Goal: Information Seeking & Learning: Learn about a topic

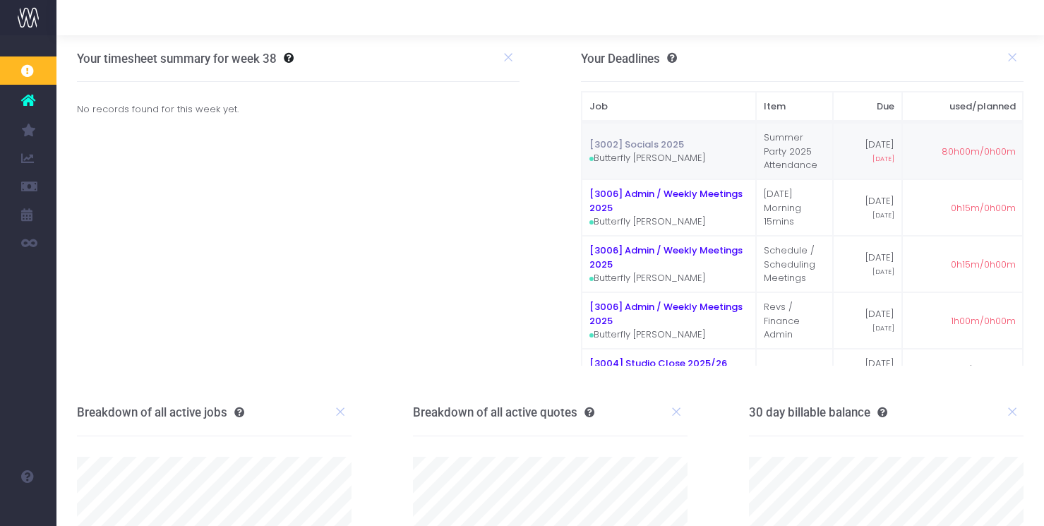
click at [653, 140] on link "[3002] Socials 2025" at bounding box center [636, 144] width 95 height 13
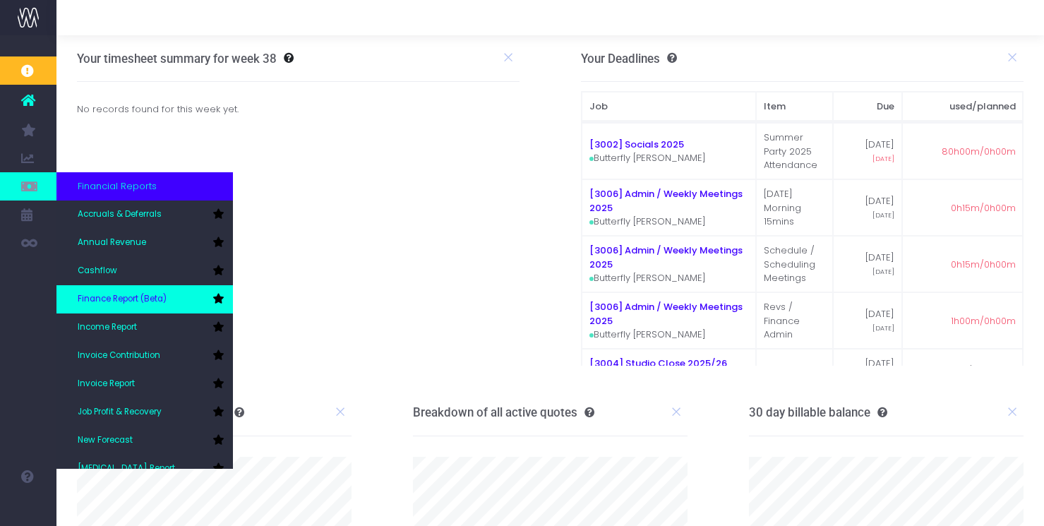
click at [138, 298] on span "Finance Report (Beta)" at bounding box center [122, 299] width 89 height 13
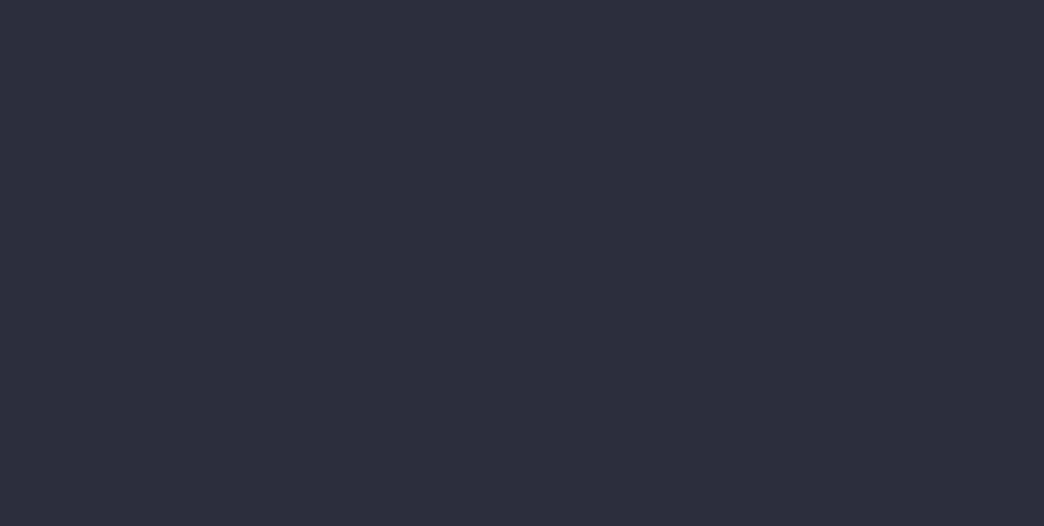
select select "finances"
select select "job"
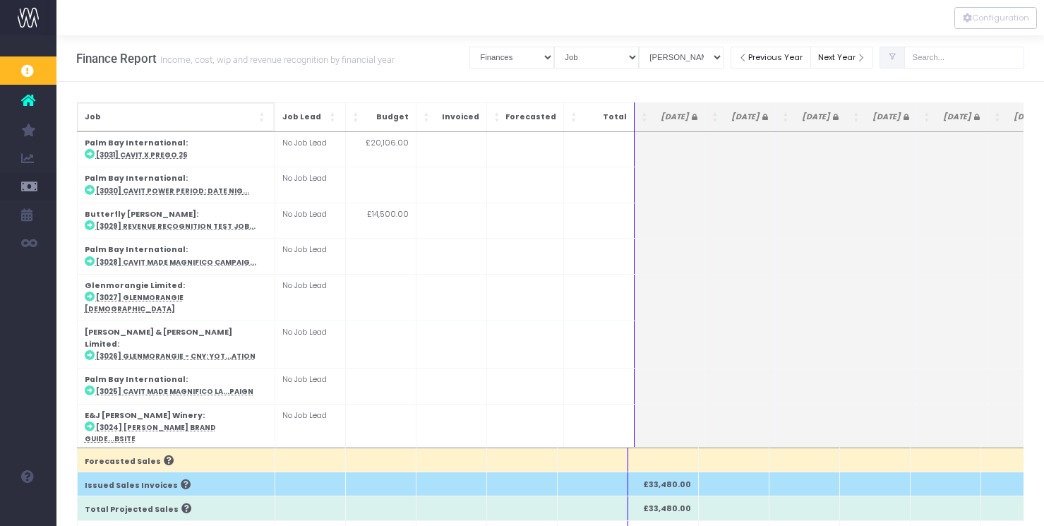
scroll to position [1, 0]
click at [419, 50] on div "Finance Report Income, cost, wip and revenue recognition by financial year Clea…" at bounding box center [550, 58] width 988 height 47
click at [724, 53] on select "View Mode [PERSON_NAME] Revenue Recognition WIP" at bounding box center [681, 57] width 85 height 22
select select "revrec"
click at [654, 46] on select "View Mode [PERSON_NAME] Revenue Recognition WIP" at bounding box center [681, 57] width 85 height 22
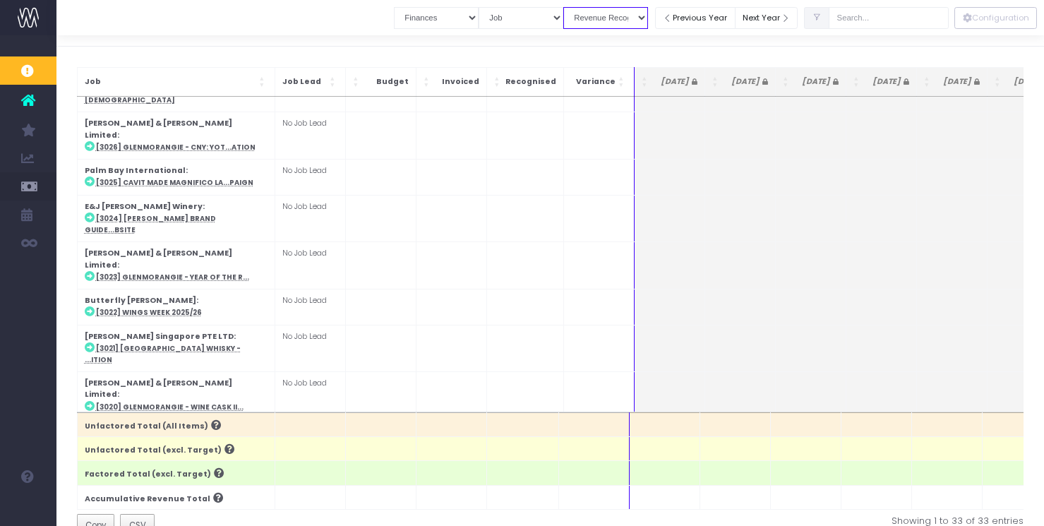
scroll to position [0, 0]
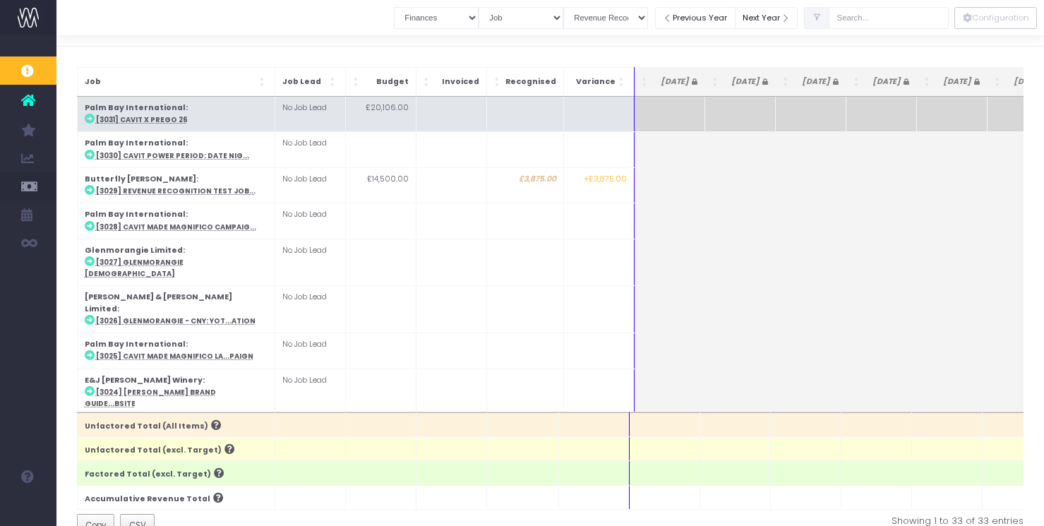
click at [140, 122] on abbr "[3031] Cavit x Prego 26" at bounding box center [142, 119] width 92 height 9
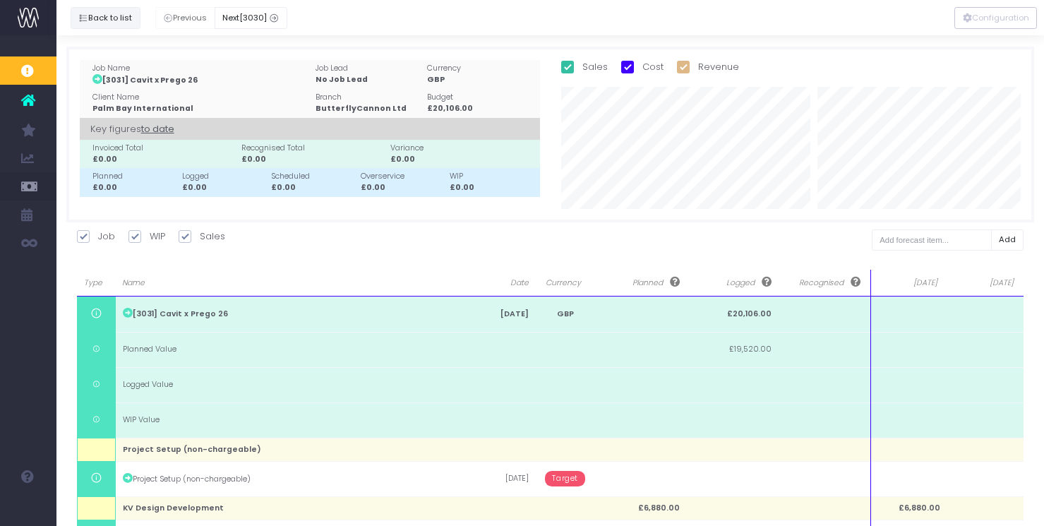
click at [105, 16] on button "Back to list" at bounding box center [106, 18] width 70 height 22
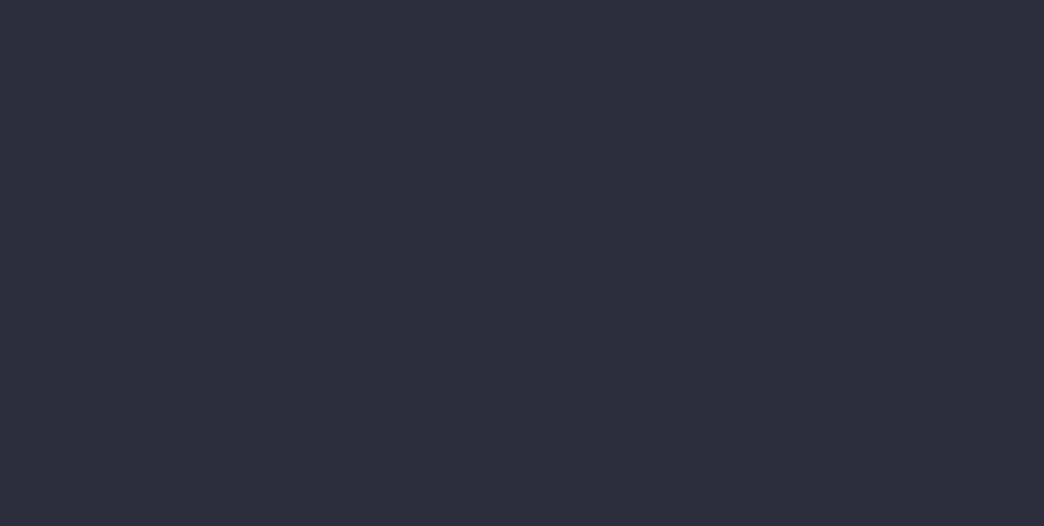
select select "finances"
select select "job"
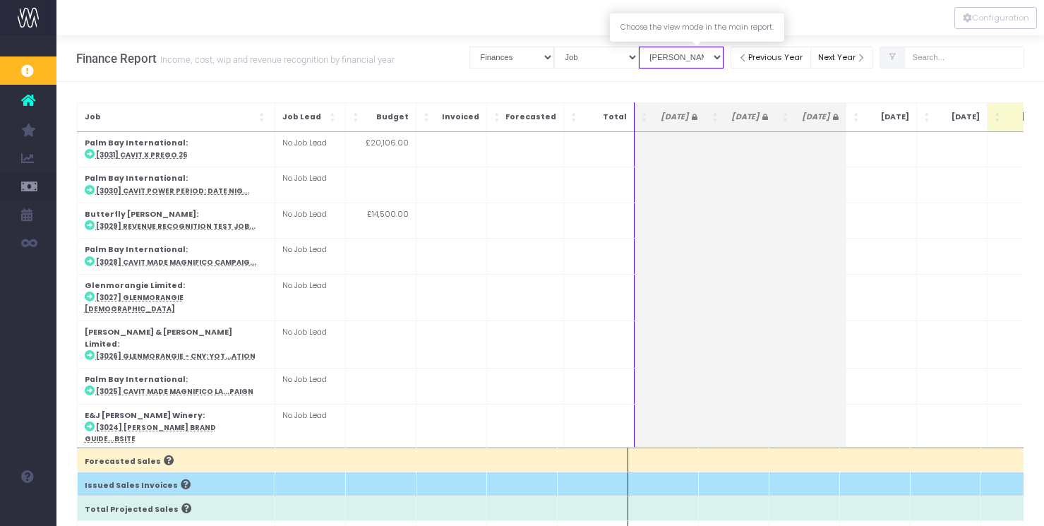
click at [724, 56] on select "View Mode [PERSON_NAME] Revenue Recognition WIP" at bounding box center [681, 58] width 85 height 22
click at [654, 47] on select "View Mode [PERSON_NAME] Revenue Recognition WIP" at bounding box center [681, 58] width 85 height 22
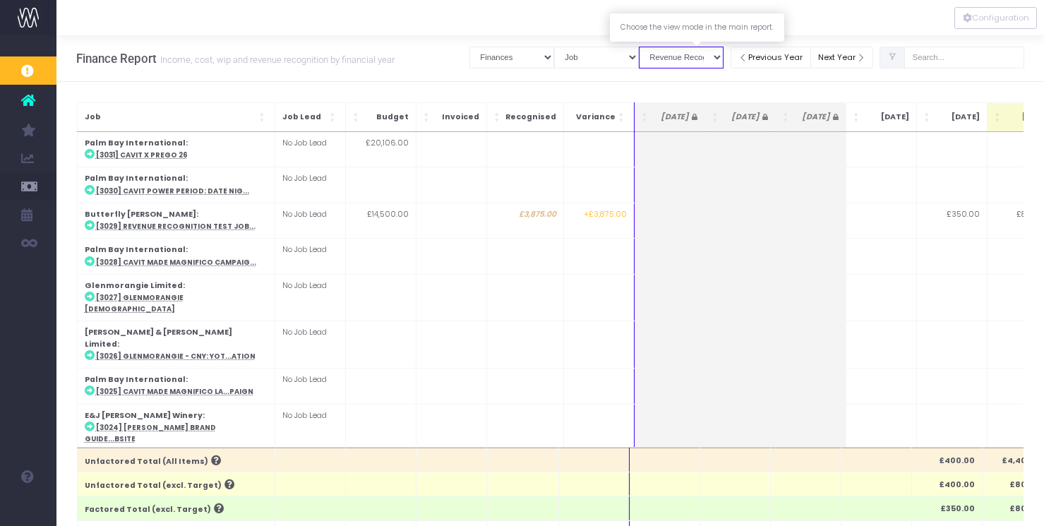
click at [724, 54] on select "View Mode [PERSON_NAME] Revenue Recognition WIP" at bounding box center [681, 58] width 85 height 22
click at [654, 47] on select "View Mode [PERSON_NAME] Revenue Recognition WIP" at bounding box center [681, 58] width 85 height 22
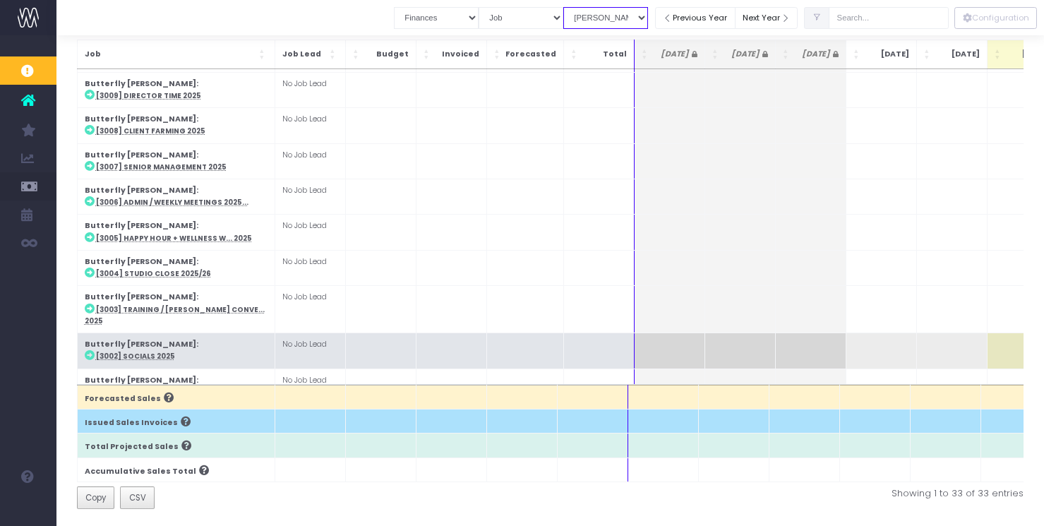
scroll to position [64, 0]
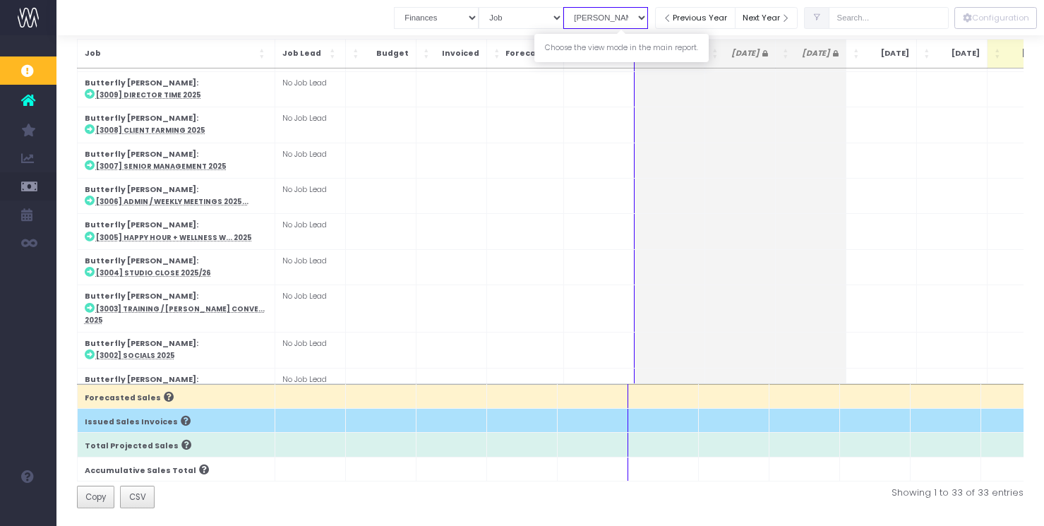
click at [648, 25] on select "View Mode [PERSON_NAME] Revenue Recognition WIP" at bounding box center [605, 18] width 85 height 22
click at [648, 23] on select "View Mode [PERSON_NAME] Revenue Recognition WIP" at bounding box center [605, 18] width 85 height 22
click at [579, 7] on select "View Mode [PERSON_NAME] Revenue Recognition WIP" at bounding box center [605, 18] width 85 height 22
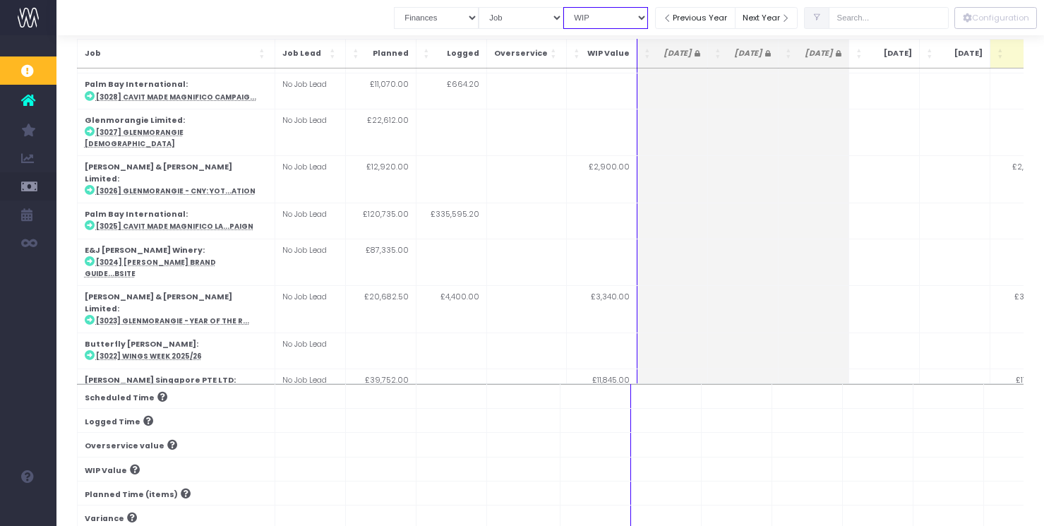
scroll to position [0, 0]
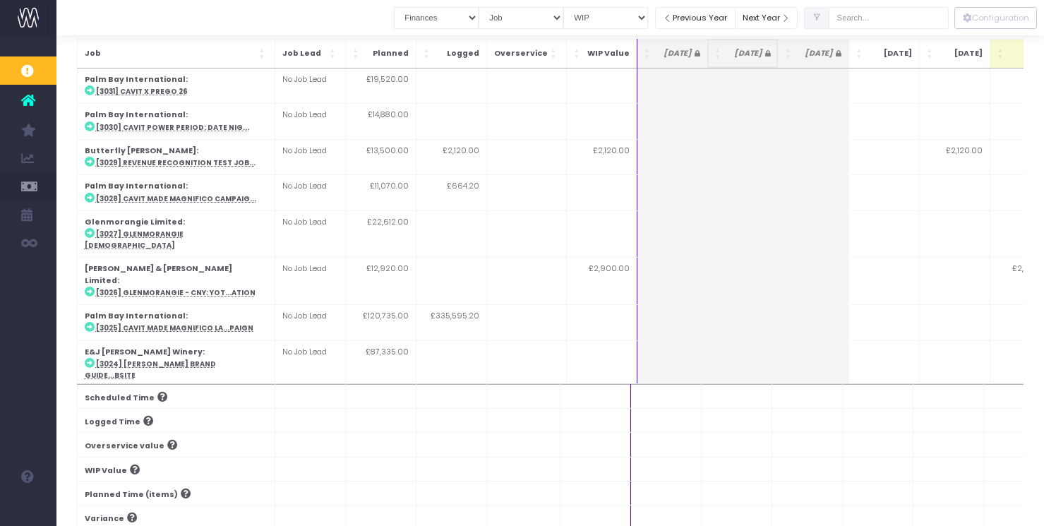
click at [762, 54] on icon at bounding box center [766, 53] width 8 height 6
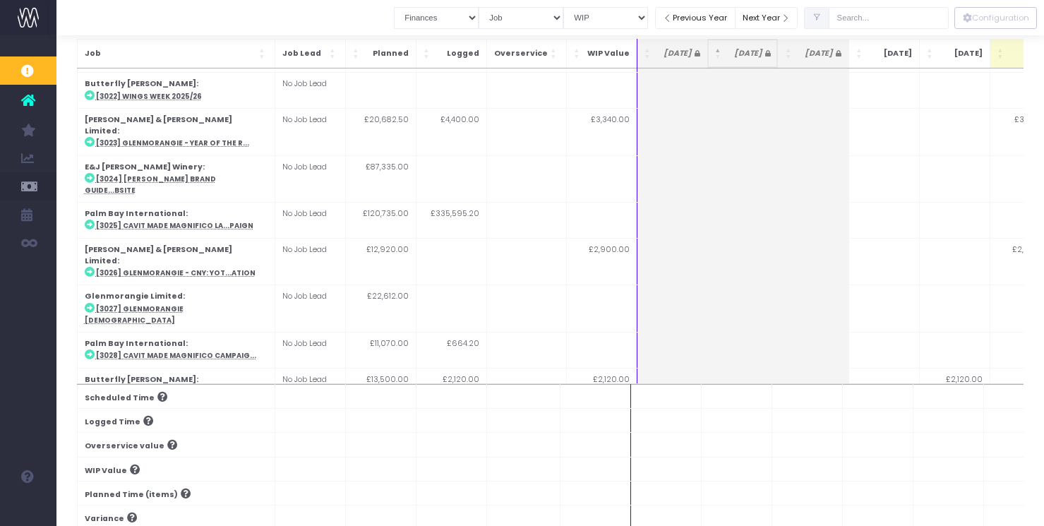
click at [762, 54] on icon at bounding box center [766, 53] width 8 height 6
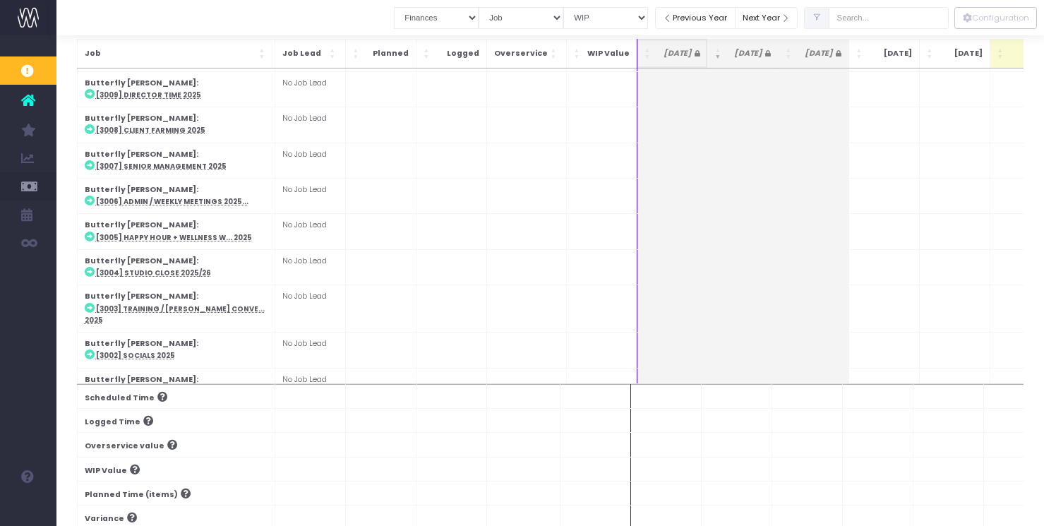
click at [664, 50] on span "[DATE]" at bounding box center [678, 53] width 44 height 11
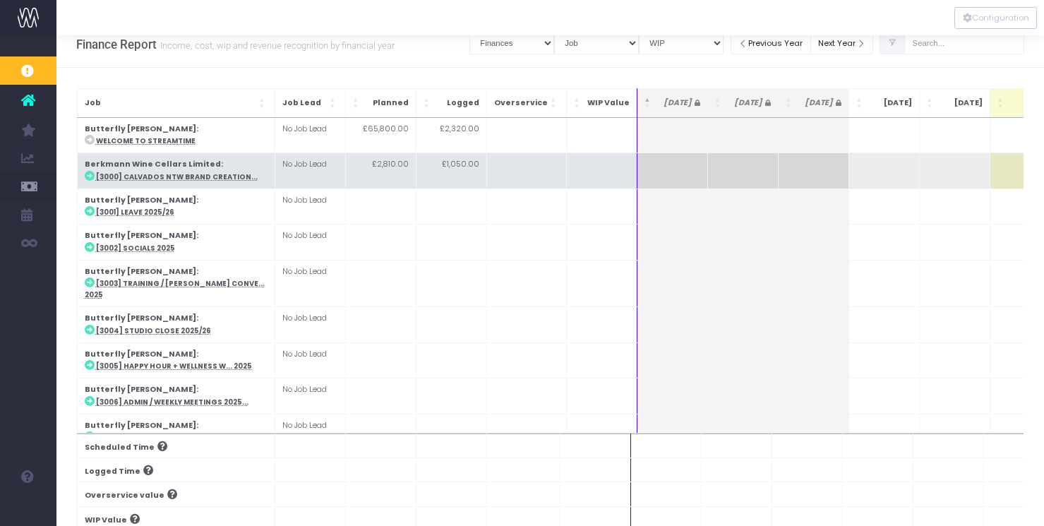
scroll to position [1, 0]
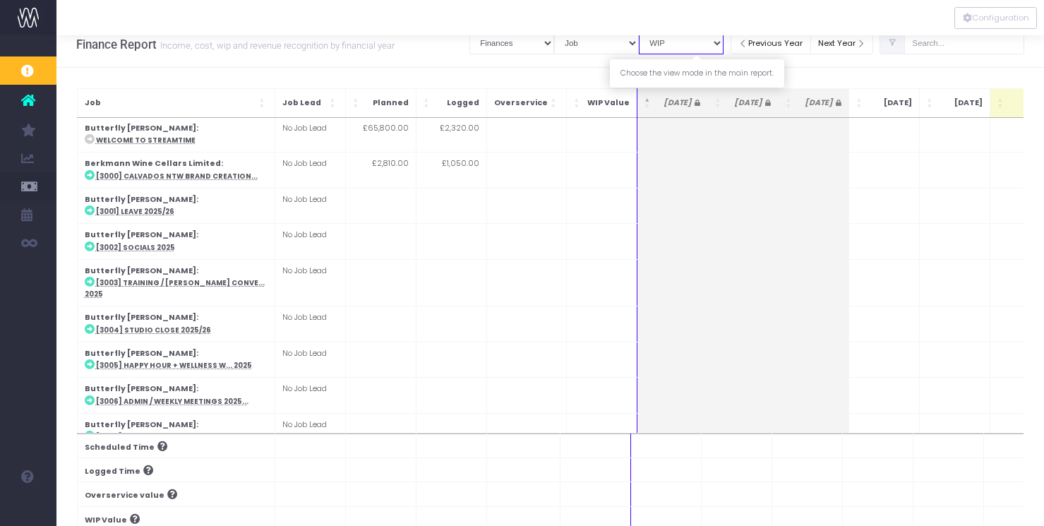
click at [724, 45] on select "View Mode [PERSON_NAME] Revenue Recognition WIP" at bounding box center [681, 43] width 85 height 22
select select "revrec"
click at [654, 32] on select "View Mode [PERSON_NAME] Revenue Recognition WIP" at bounding box center [681, 43] width 85 height 22
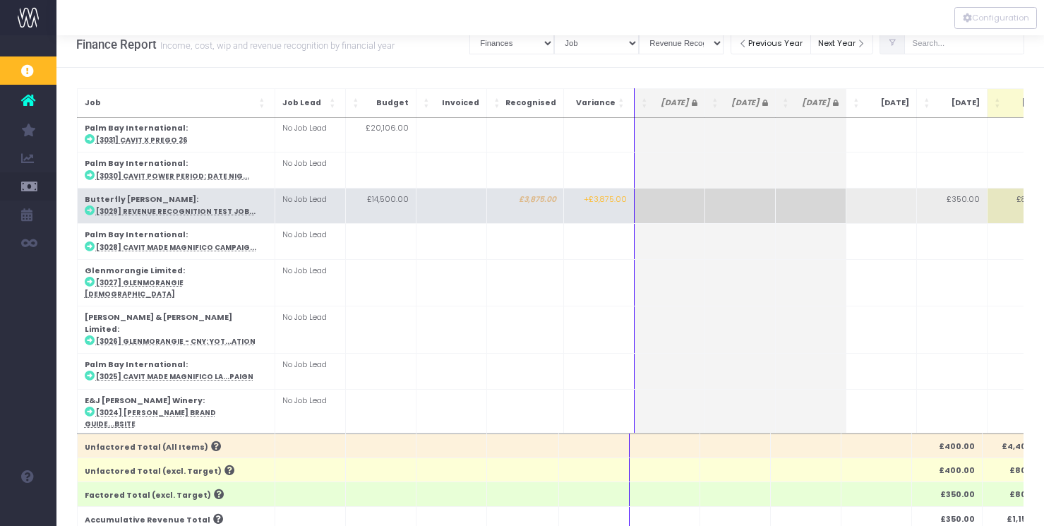
click at [453, 210] on td at bounding box center [451, 205] width 71 height 35
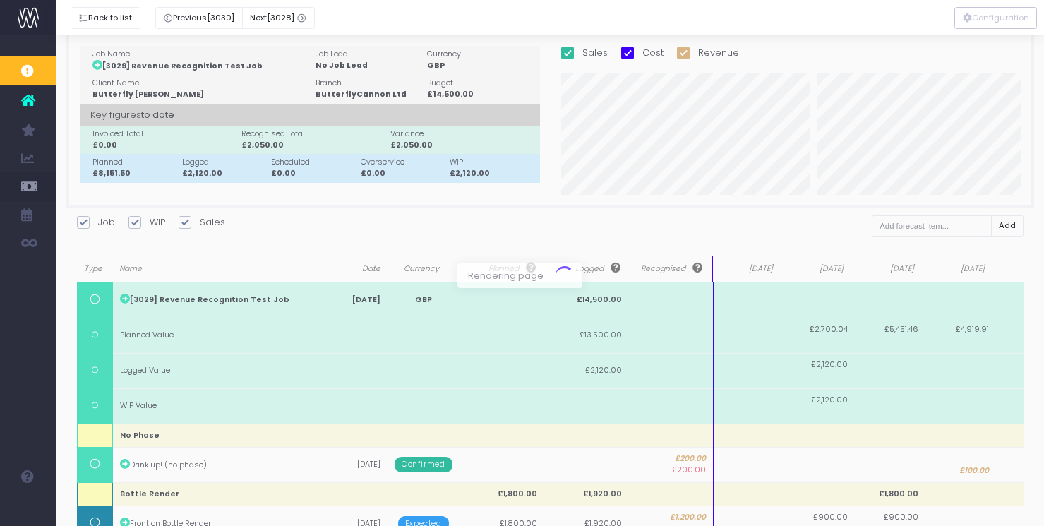
scroll to position [0, 0]
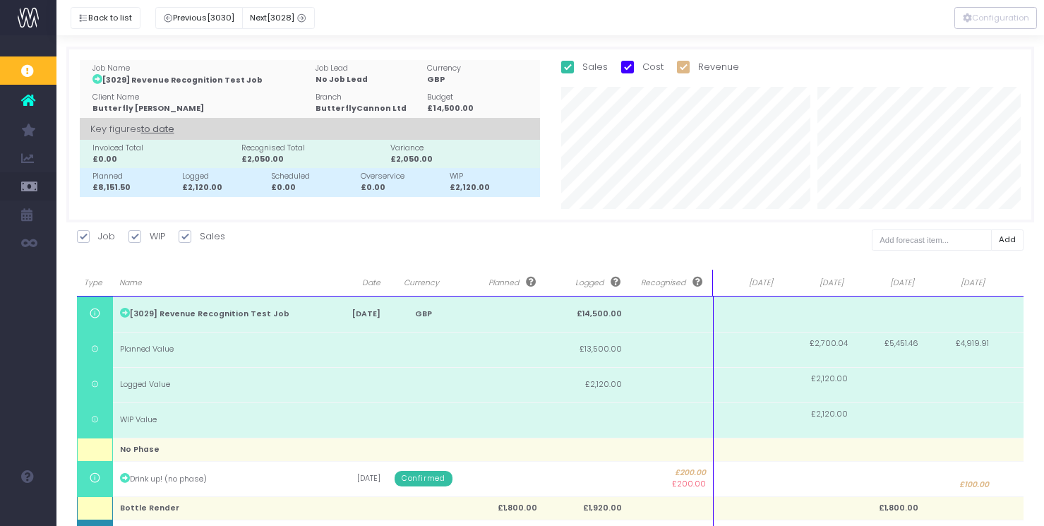
click at [335, 85] on div "No Job Lead" at bounding box center [369, 79] width 106 height 11
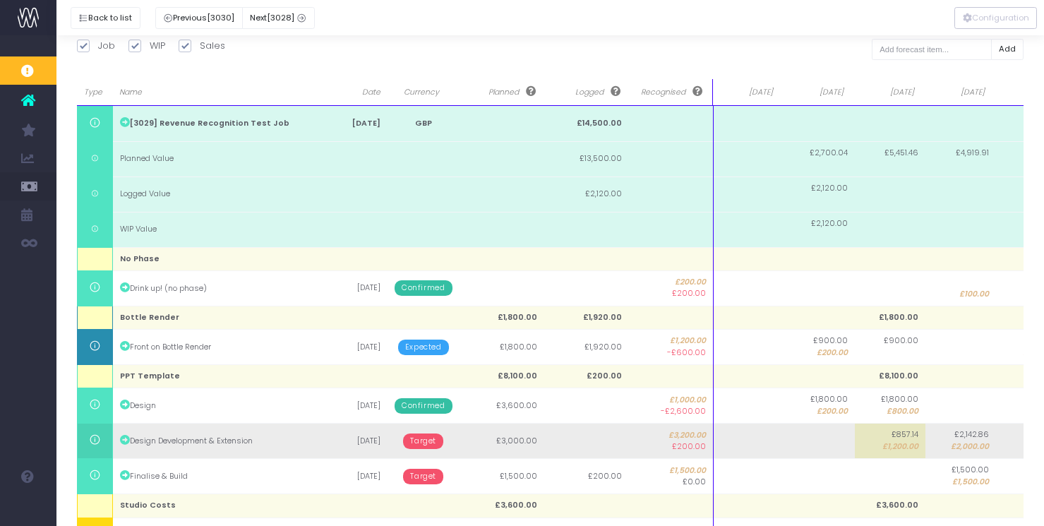
scroll to position [351, 0]
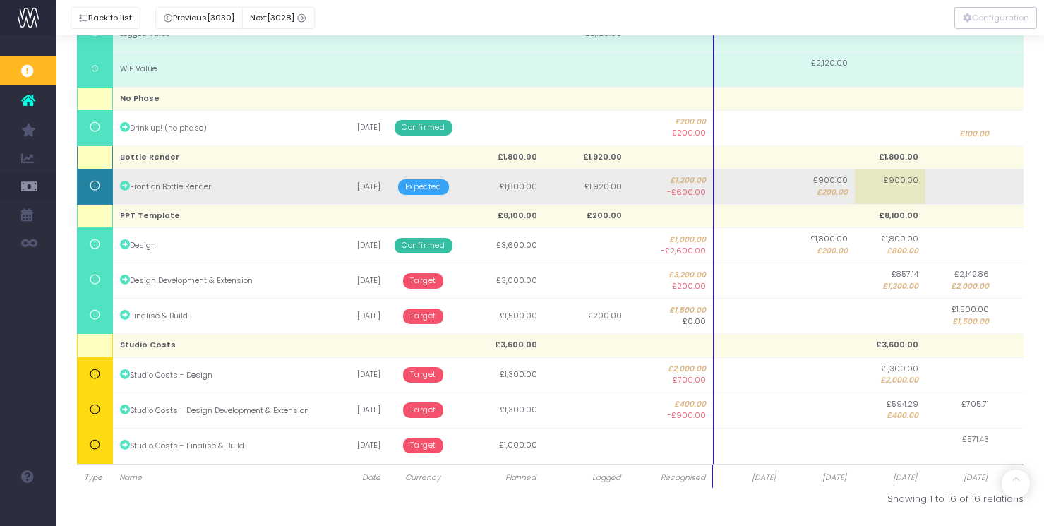
click at [424, 189] on span "Expected" at bounding box center [423, 187] width 51 height 16
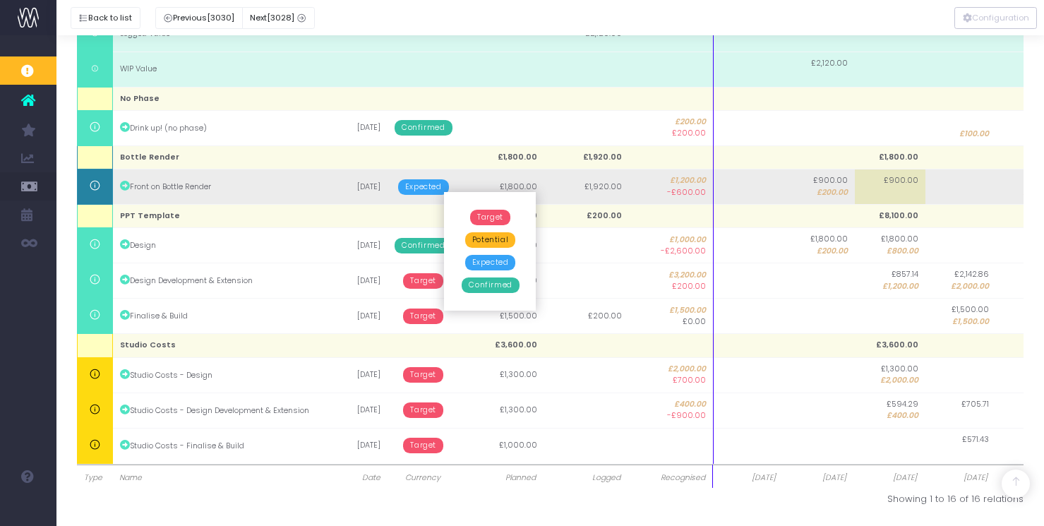
click at [527, 188] on td "£1,800.00" at bounding box center [502, 186] width 85 height 35
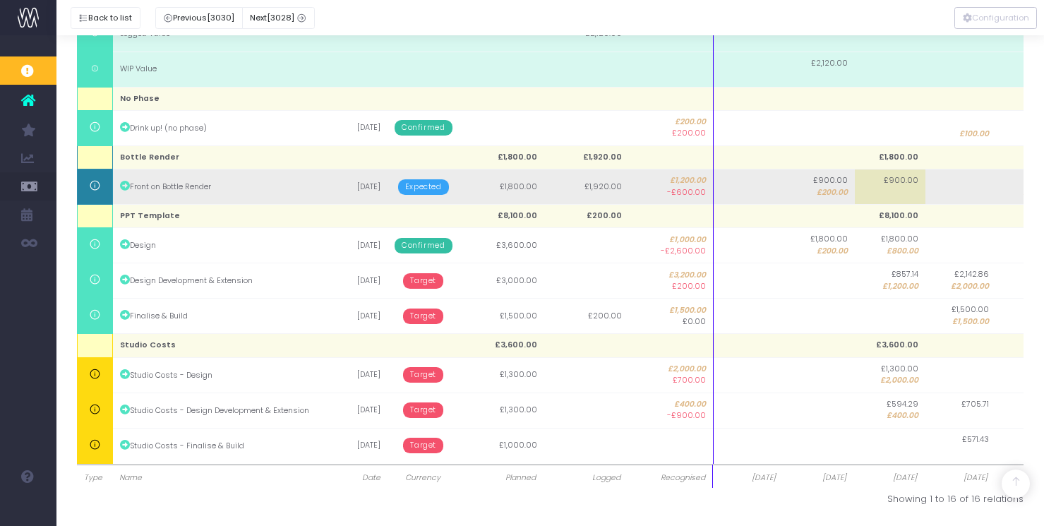
click at [524, 181] on td "£1,800.00" at bounding box center [502, 186] width 85 height 35
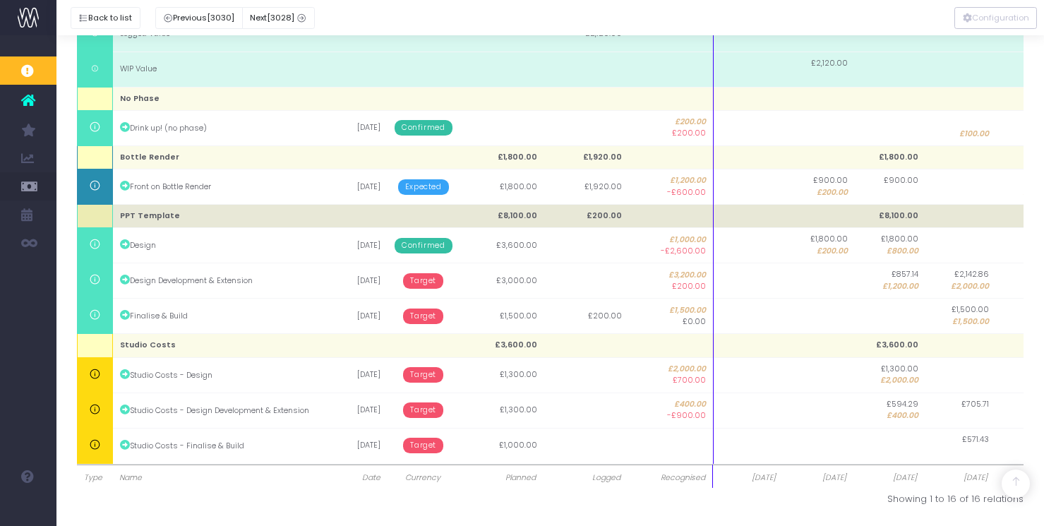
click at [526, 217] on td "£8,100.00" at bounding box center [502, 216] width 85 height 23
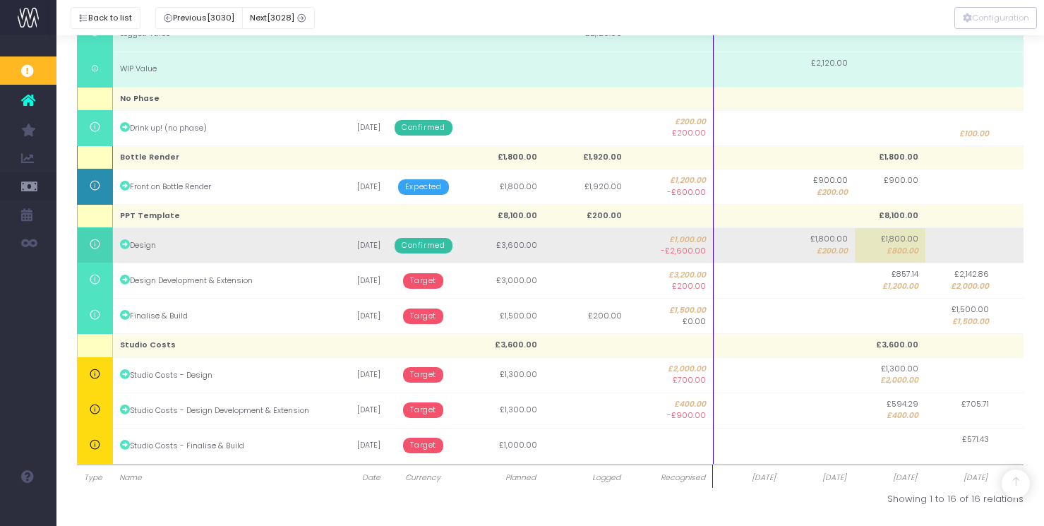
click at [521, 254] on td "£3,600.00" at bounding box center [502, 245] width 85 height 35
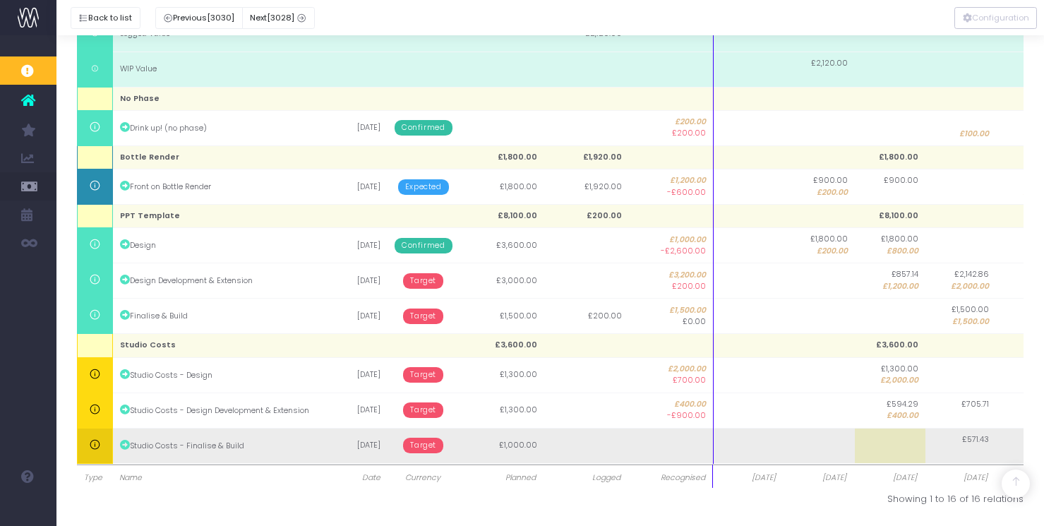
click at [429, 445] on span "Target" at bounding box center [423, 446] width 40 height 16
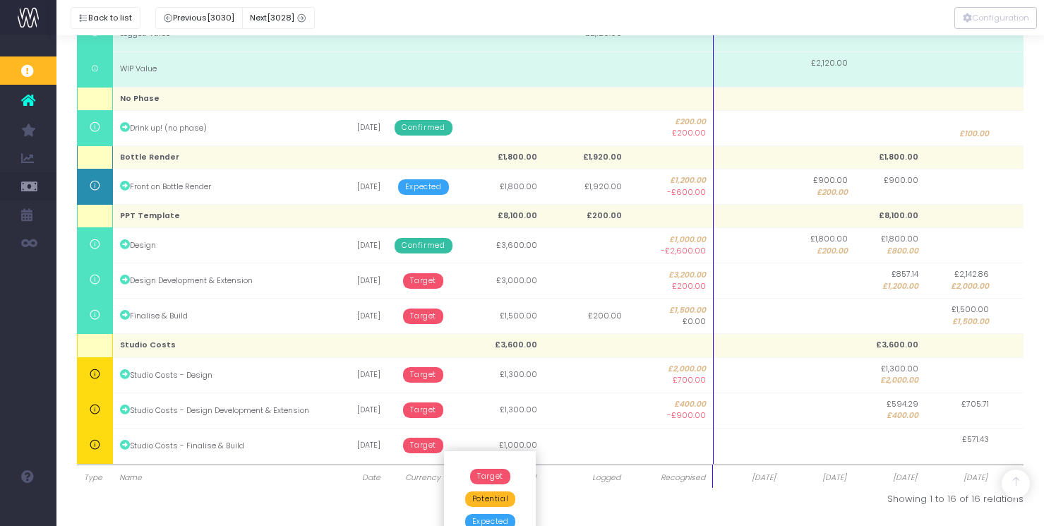
click at [491, 496] on span "Potential" at bounding box center [490, 499] width 50 height 16
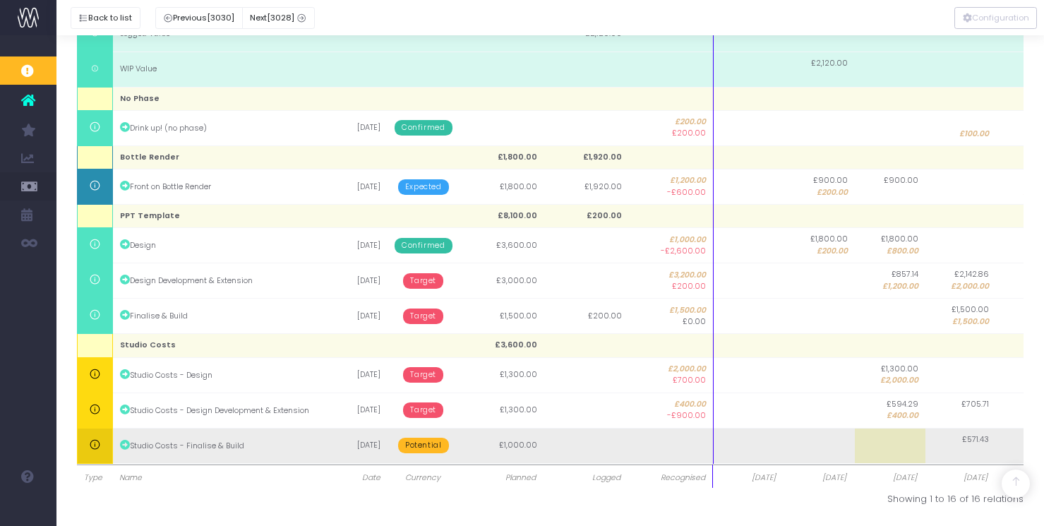
click at [429, 443] on span "Potential" at bounding box center [423, 446] width 50 height 16
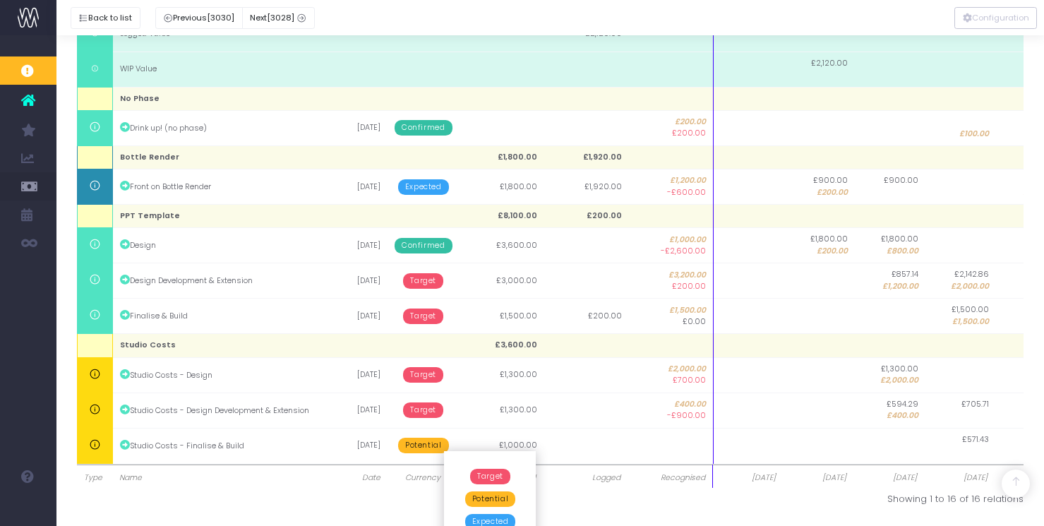
click at [479, 469] on span "Target" at bounding box center [490, 477] width 40 height 16
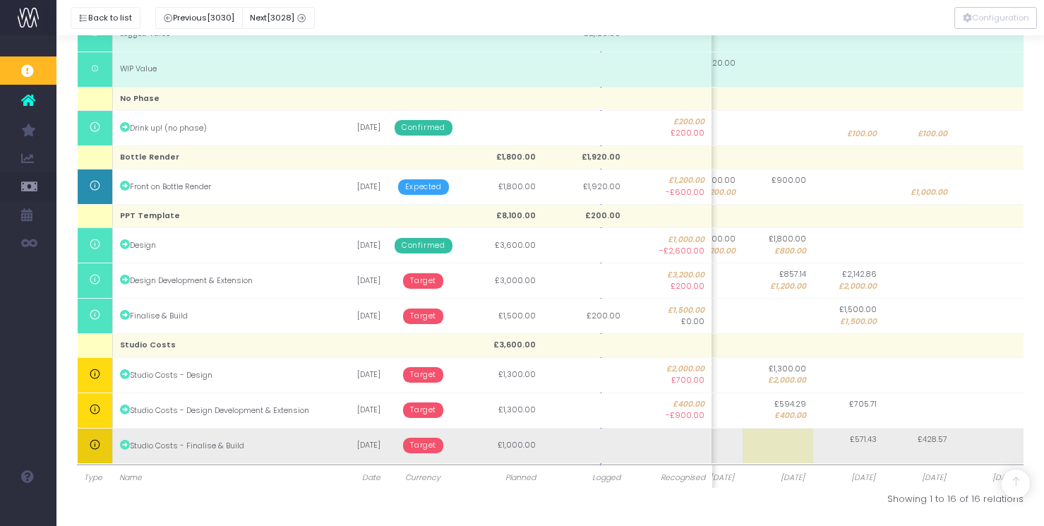
scroll to position [350, 0]
click at [939, 442] on span "£428.57" at bounding box center [933, 440] width 30 height 11
type input "1000"
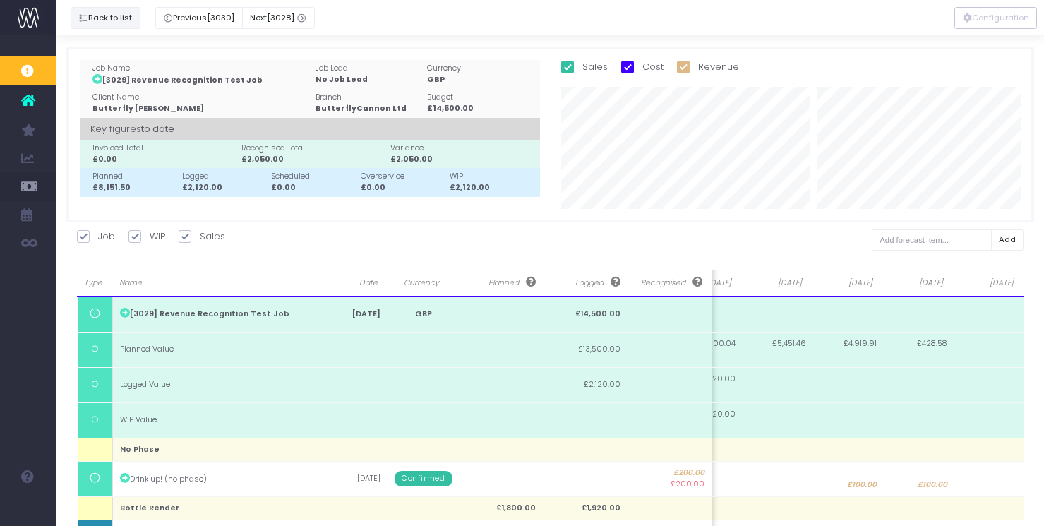
drag, startPoint x: 101, startPoint y: 22, endPoint x: 191, endPoint y: 0, distance: 93.0
click at [102, 22] on button "Back to list" at bounding box center [106, 18] width 70 height 22
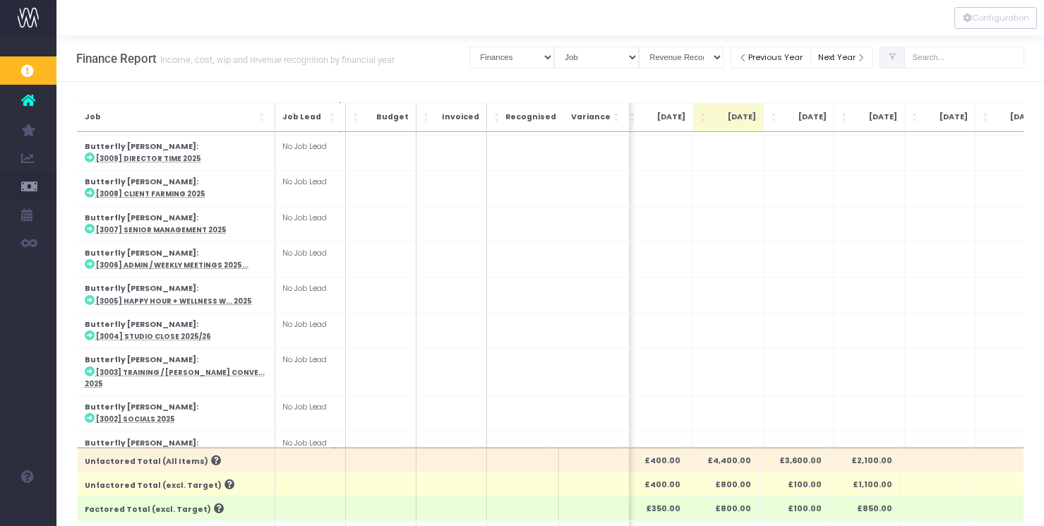
scroll to position [849, 313]
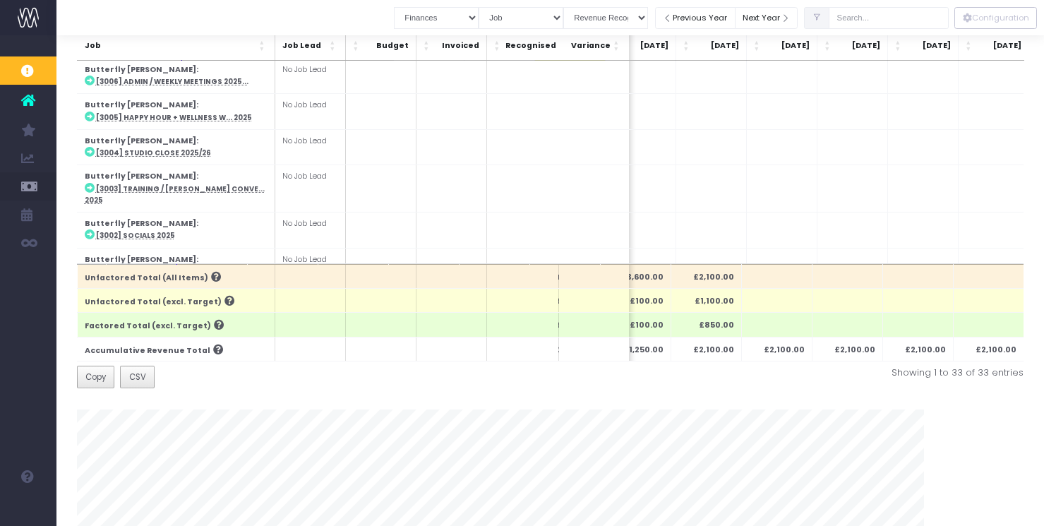
click at [718, 350] on th "£2,100.00" at bounding box center [706, 349] width 71 height 24
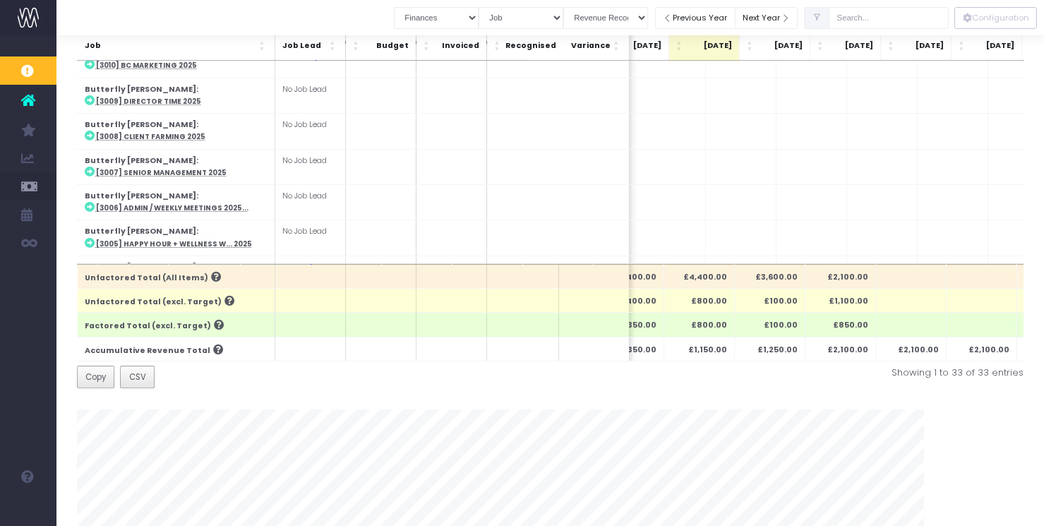
scroll to position [0, 282]
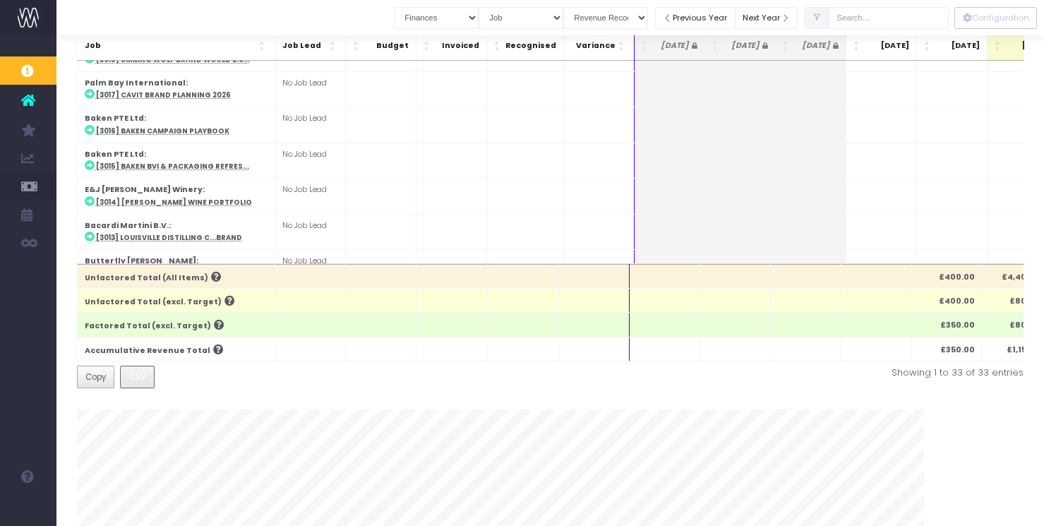
click at [140, 375] on span "CSV" at bounding box center [137, 377] width 17 height 13
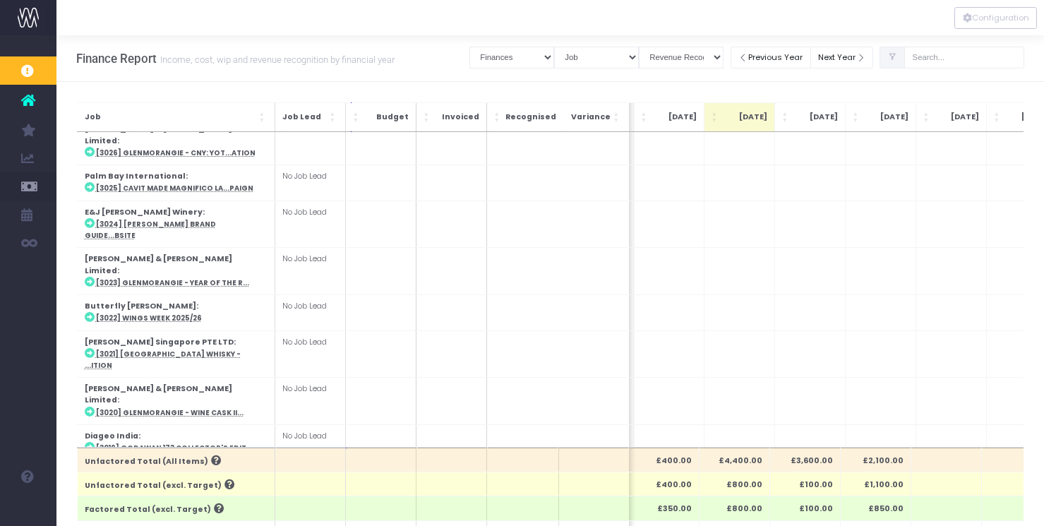
scroll to position [0, 283]
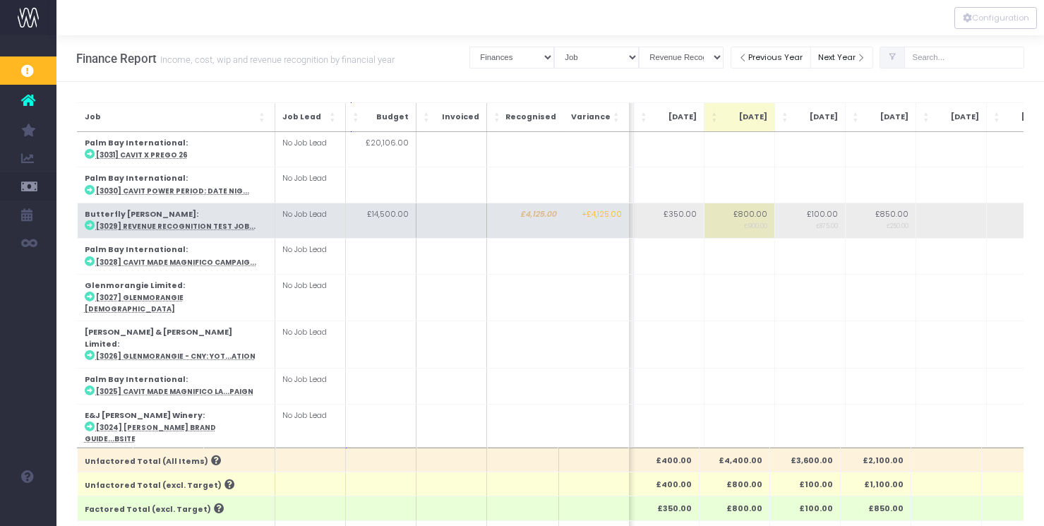
click at [174, 223] on abbr "[3029] Revenue Recognition Test Job..." at bounding box center [175, 226] width 160 height 9
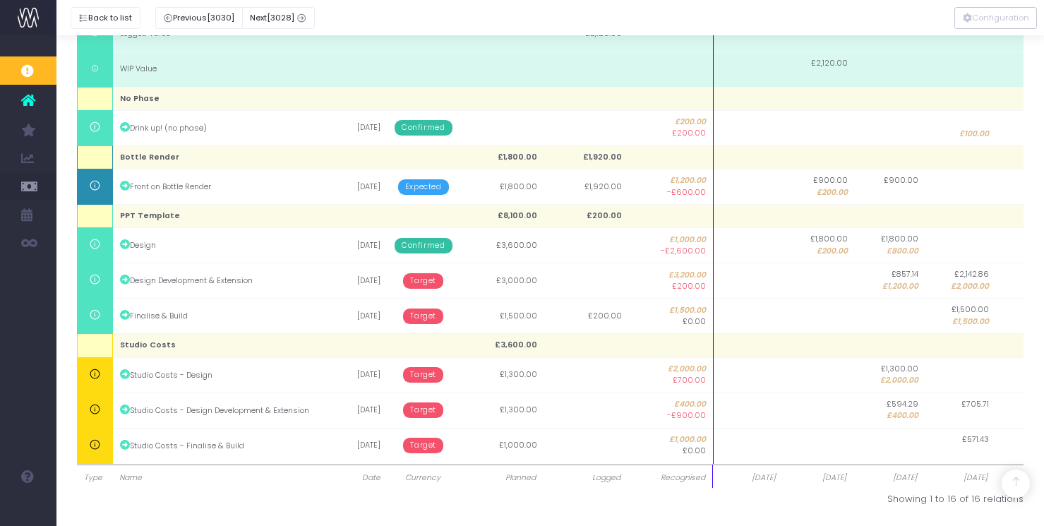
scroll to position [0, 0]
